Goal: Task Accomplishment & Management: Use online tool/utility

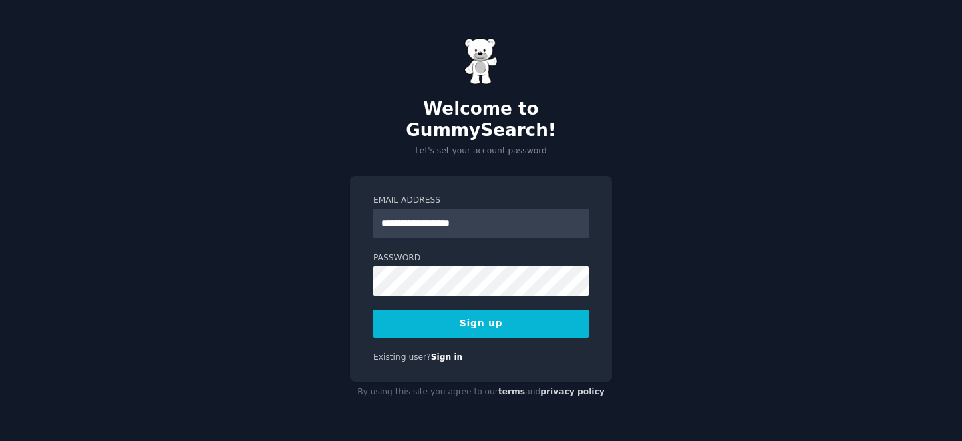
type input "**********"
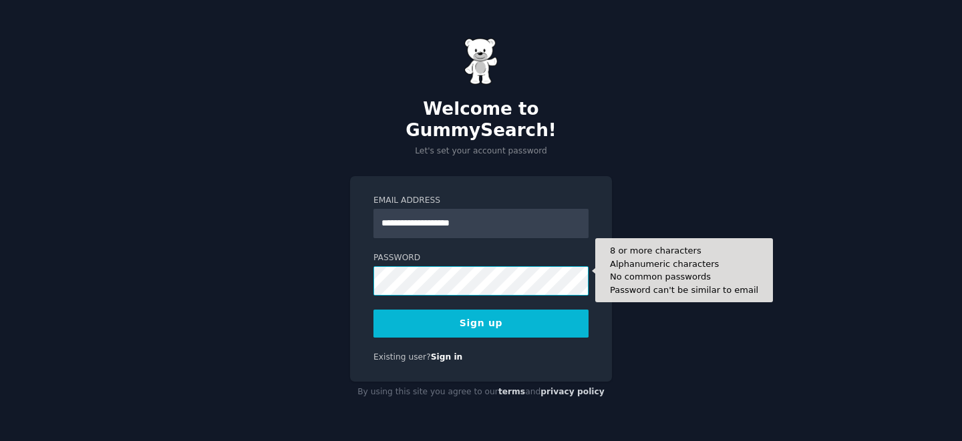
click at [373, 310] on button "Sign up" at bounding box center [480, 324] width 215 height 28
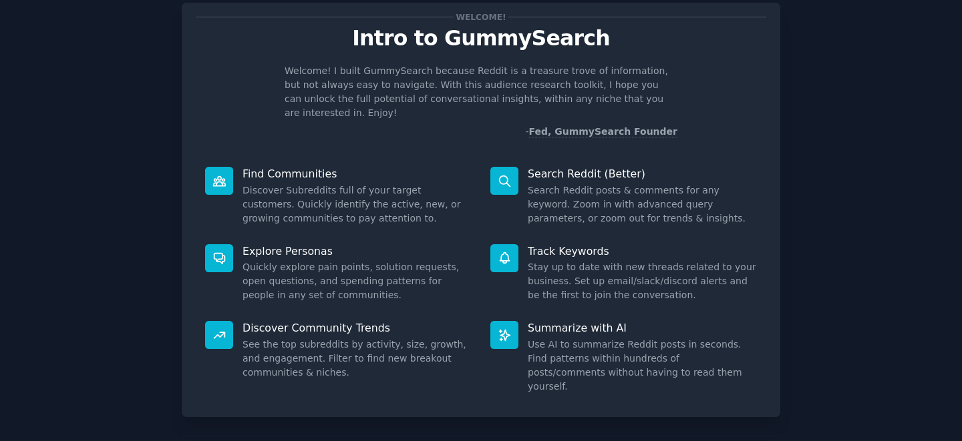
scroll to position [81, 0]
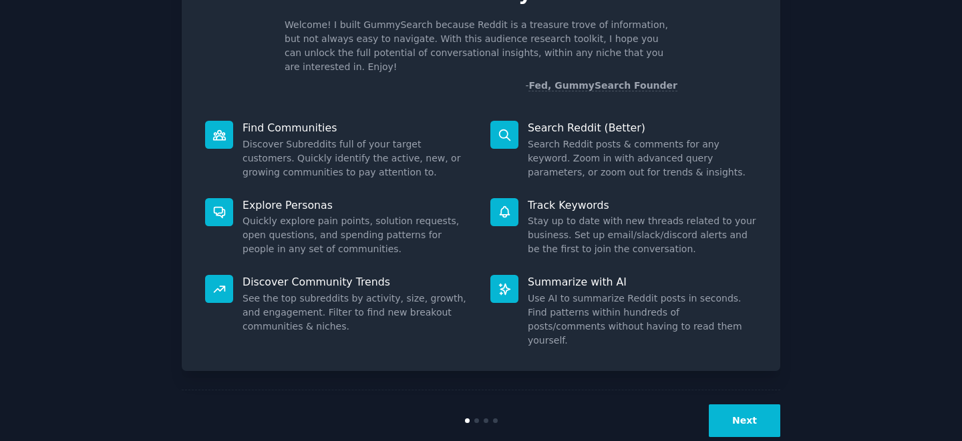
click at [762, 405] on button "Next" at bounding box center [743, 421] width 71 height 33
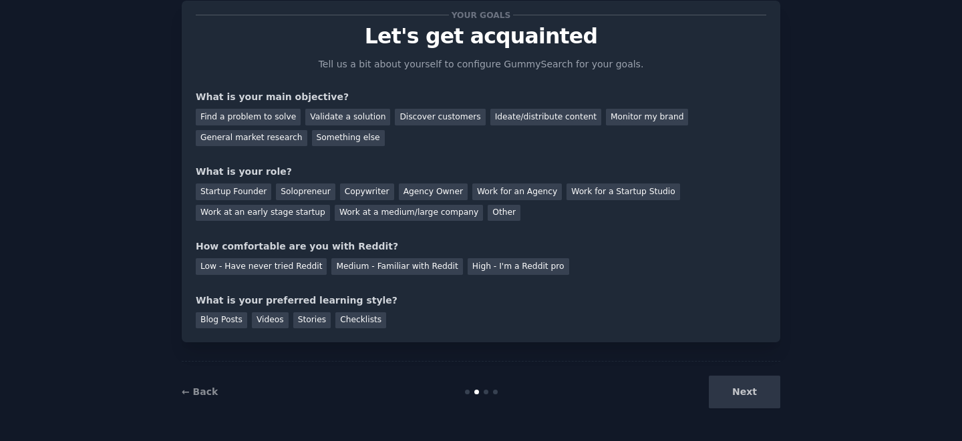
scroll to position [37, 0]
click at [743, 399] on div "Next" at bounding box center [680, 392] width 200 height 33
click at [424, 120] on div "Discover customers" at bounding box center [440, 117] width 90 height 17
click at [256, 148] on div "Your goals Let's get acquainted Tell us a bit about yourself to configure Gummy…" at bounding box center [481, 172] width 570 height 314
click at [262, 138] on div "General market research" at bounding box center [252, 138] width 112 height 17
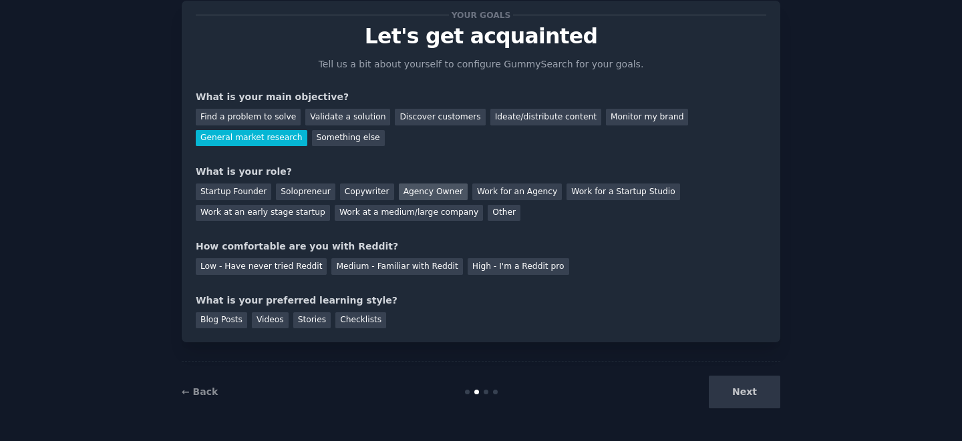
click at [427, 191] on div "Agency Owner" at bounding box center [433, 192] width 69 height 17
click at [507, 268] on div "High - I'm a Reddit pro" at bounding box center [517, 266] width 101 height 17
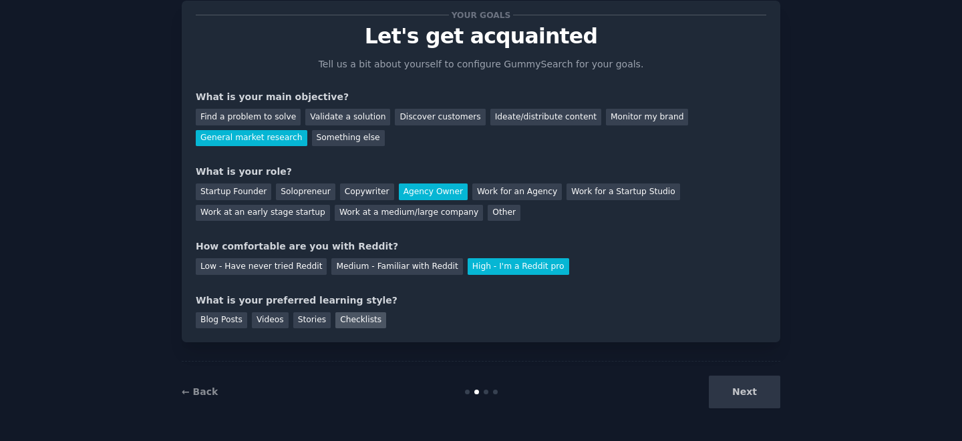
click at [353, 327] on div "Checklists" at bounding box center [360, 321] width 51 height 17
click at [772, 398] on button "Next" at bounding box center [743, 392] width 71 height 33
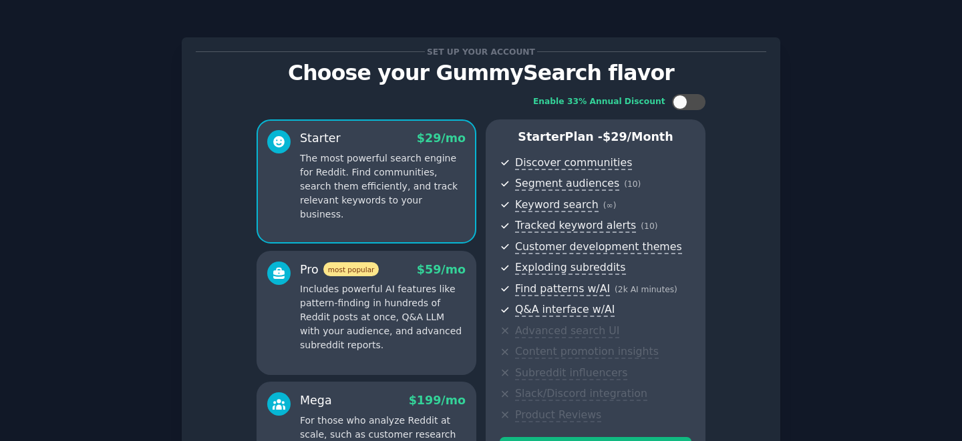
scroll to position [192, 0]
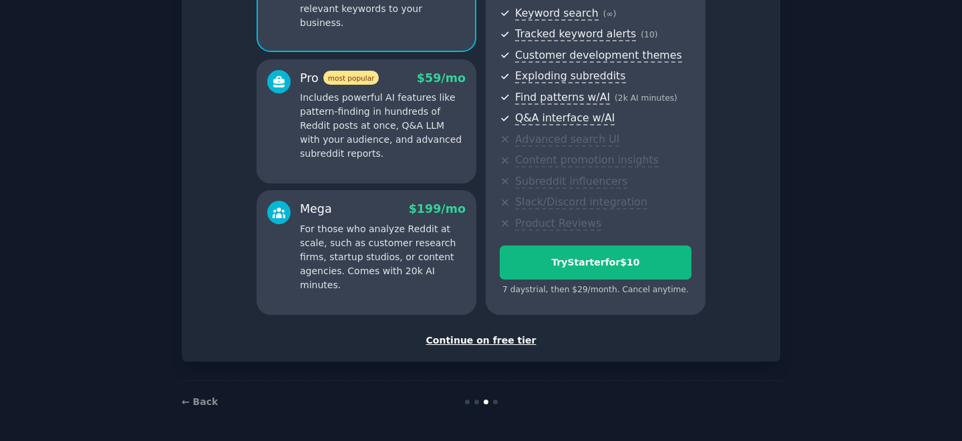
click at [507, 339] on div "Continue on free tier" at bounding box center [481, 341] width 570 height 14
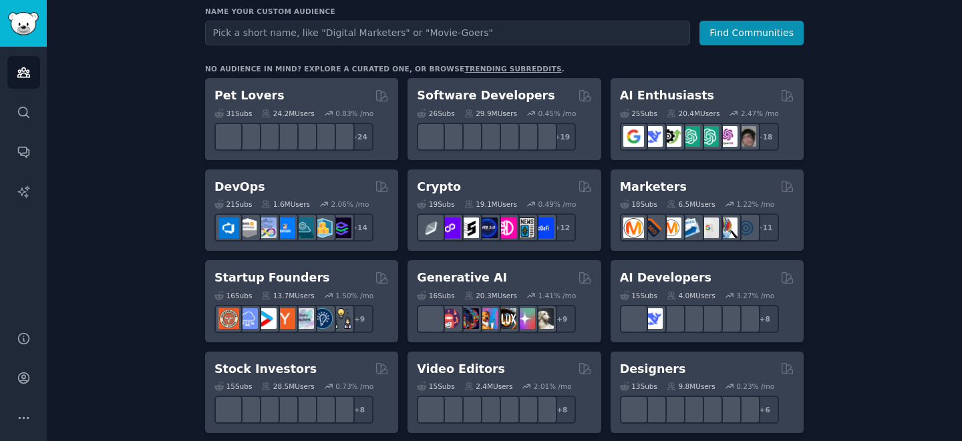
scroll to position [186, 0]
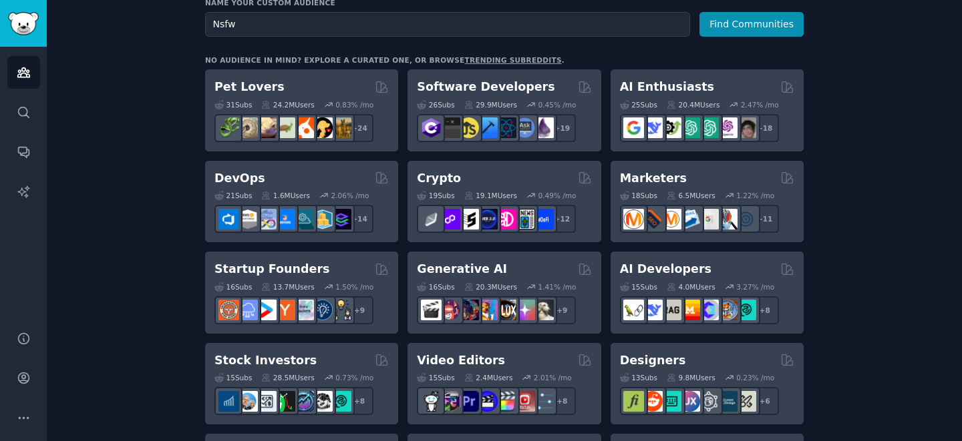
type input "Nsfw"
click at [699, 12] on button "Find Communities" at bounding box center [751, 24] width 104 height 25
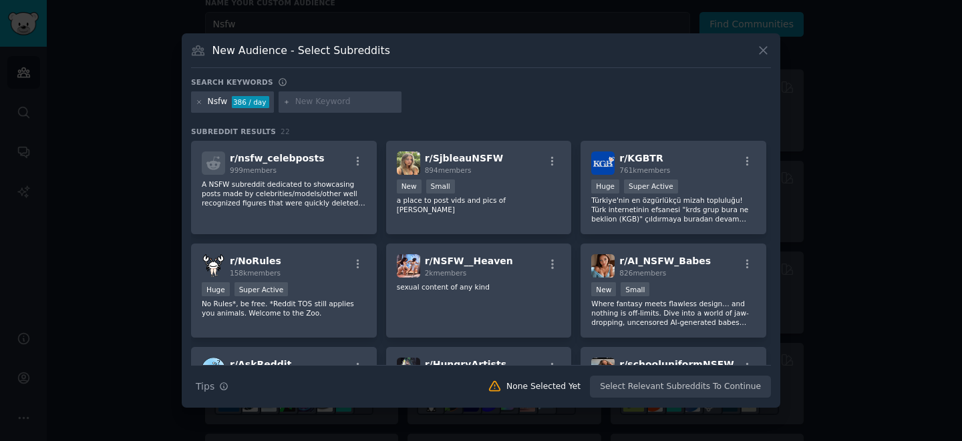
click at [343, 102] on input "text" at bounding box center [345, 102] width 101 height 12
click at [200, 101] on icon at bounding box center [199, 101] width 3 height 3
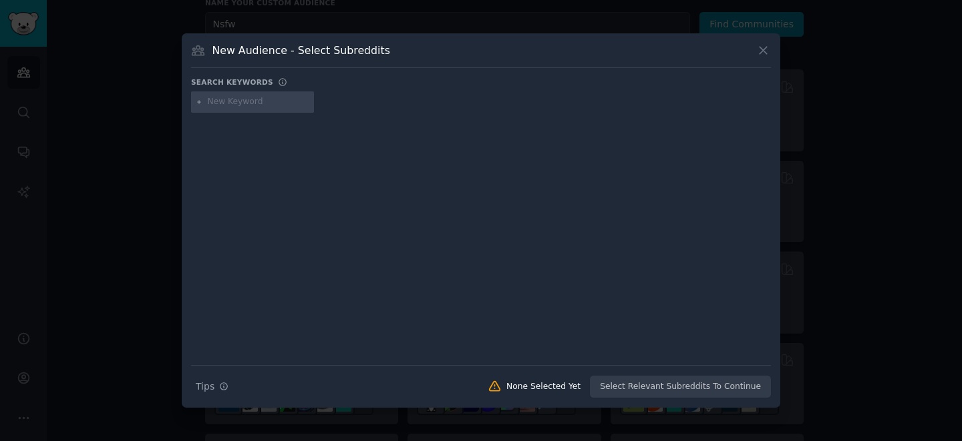
click at [283, 108] on div at bounding box center [252, 101] width 123 height 21
click at [270, 104] on input "text" at bounding box center [258, 102] width 101 height 12
type input "teen"
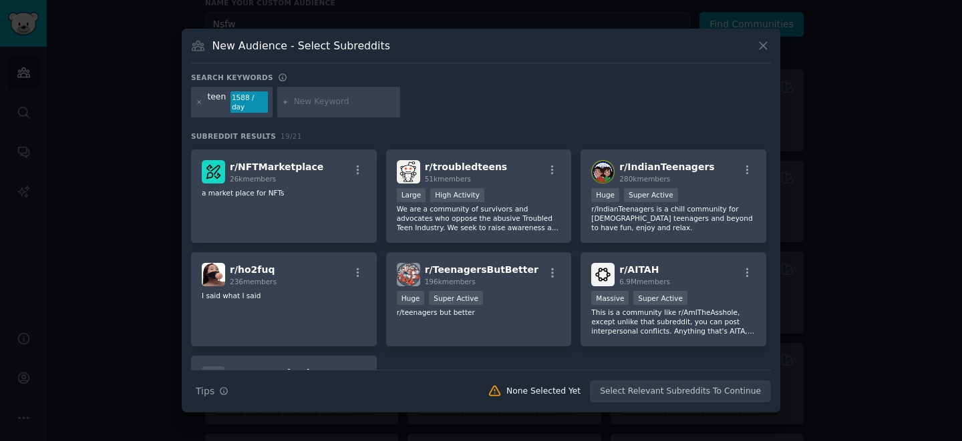
scroll to position [519, 0]
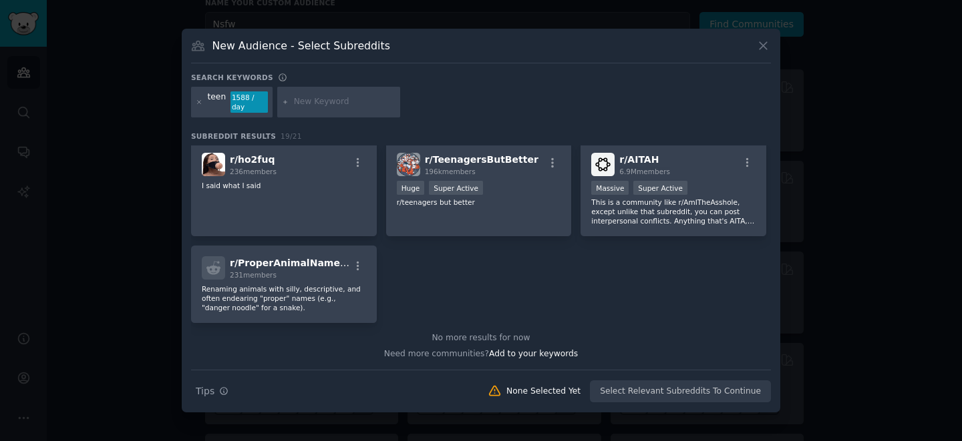
click at [634, 386] on div "Search Tips Tips None Selected Yet Select Relevant Subreddits To Continue" at bounding box center [481, 386] width 580 height 33
click at [769, 51] on icon at bounding box center [763, 46] width 14 height 14
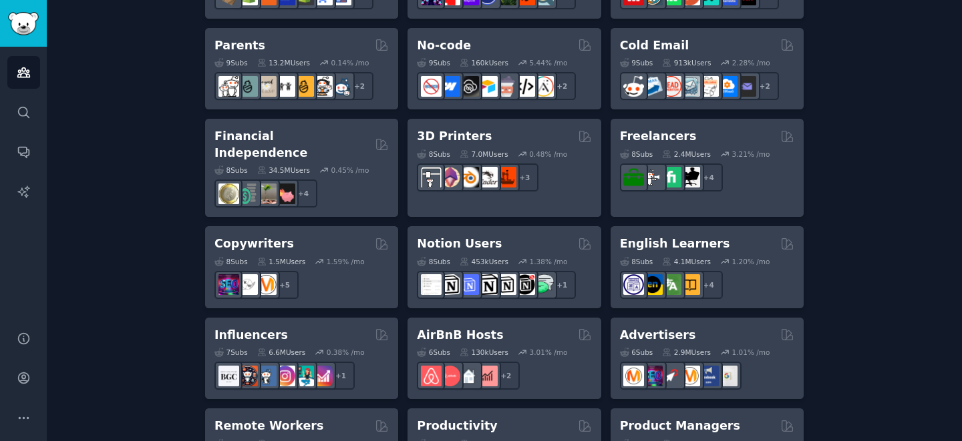
scroll to position [1099, 0]
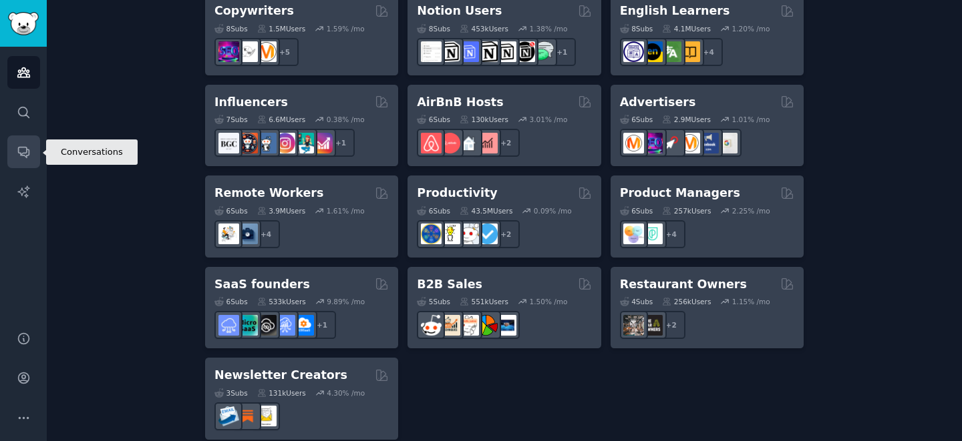
click at [23, 158] on icon "Sidebar" at bounding box center [24, 152] width 14 height 14
